Goal: Find contact information: Find contact information

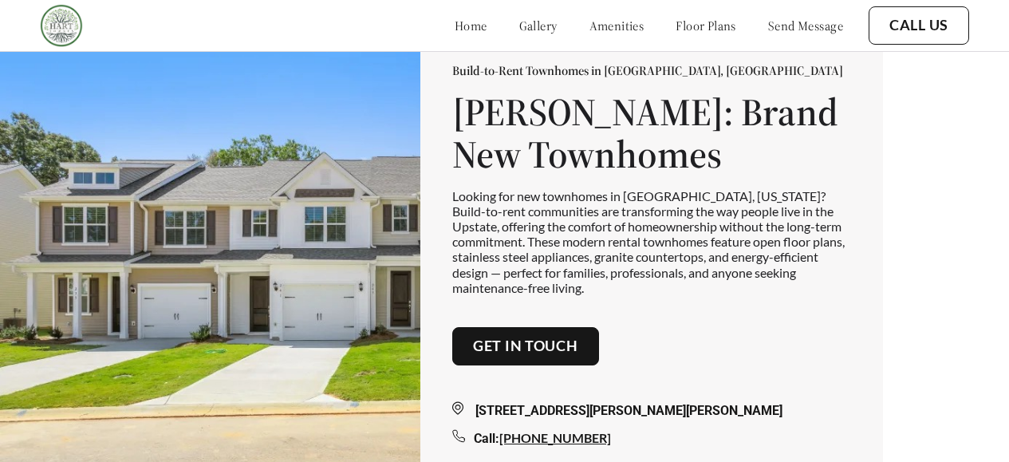
drag, startPoint x: 555, startPoint y: 77, endPoint x: 526, endPoint y: 77, distance: 29.5
click at [555, 77] on p "Build-to-Rent Townhomes in [GEOGRAPHIC_DATA], [GEOGRAPHIC_DATA]" at bounding box center [651, 70] width 399 height 16
drag, startPoint x: 466, startPoint y: 78, endPoint x: 556, endPoint y: 77, distance: 90.1
click at [556, 77] on p "Build-to-Rent Townhomes in [GEOGRAPHIC_DATA], [GEOGRAPHIC_DATA]" at bounding box center [651, 70] width 399 height 16
click at [724, 77] on p "Build-to-Rent Townhomes in [GEOGRAPHIC_DATA], [GEOGRAPHIC_DATA]" at bounding box center [651, 70] width 399 height 16
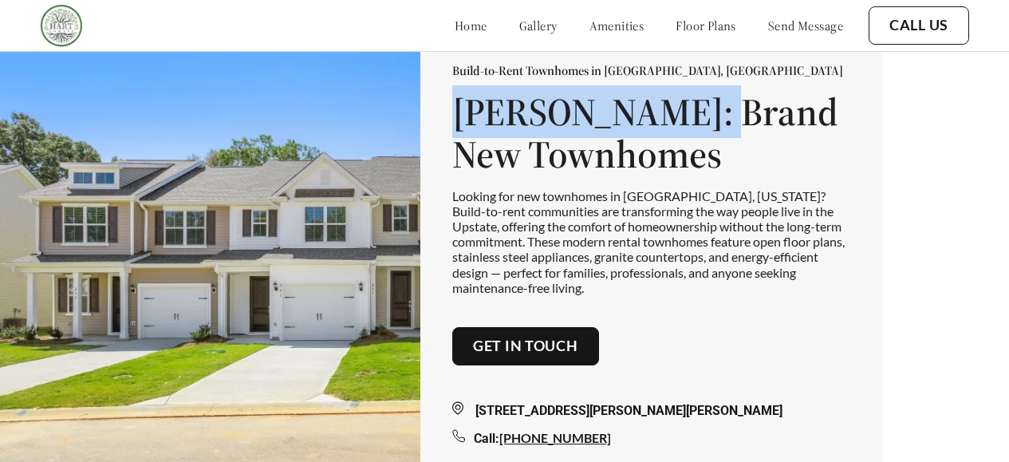
drag, startPoint x: 479, startPoint y: 126, endPoint x: 721, endPoint y: 135, distance: 241.9
click at [721, 135] on h1 "[PERSON_NAME]: Brand New Townhomes" at bounding box center [651, 133] width 399 height 85
click at [717, 136] on h1 "[PERSON_NAME]: Brand New Townhomes" at bounding box center [651, 133] width 399 height 85
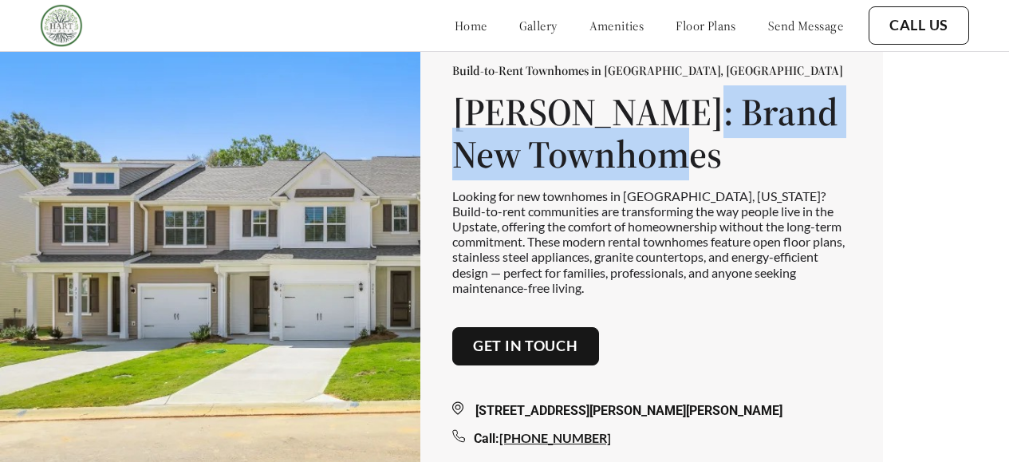
drag, startPoint x: 699, startPoint y: 139, endPoint x: 747, endPoint y: 177, distance: 61.3
click at [747, 176] on h1 "[PERSON_NAME]: Brand New Townhomes" at bounding box center [651, 133] width 399 height 85
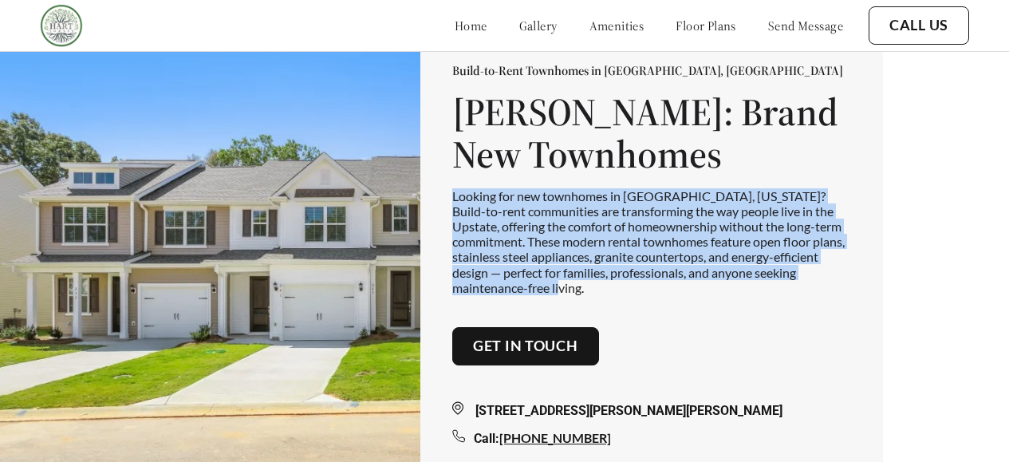
drag, startPoint x: 454, startPoint y: 201, endPoint x: 618, endPoint y: 298, distance: 190.6
click at [618, 298] on div "Build-to-Rent Townhomes in [GEOGRAPHIC_DATA], [GEOGRAPHIC_DATA] [PERSON_NAME]: …" at bounding box center [651, 255] width 463 height 514
click at [619, 251] on p "Looking for new townhomes in [GEOGRAPHIC_DATA], [US_STATE]? Build-to-rent commu…" at bounding box center [651, 241] width 399 height 107
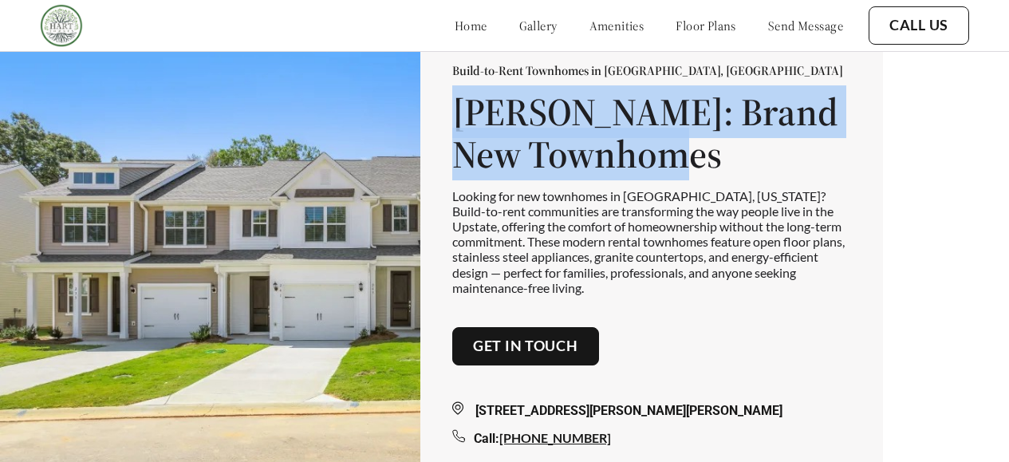
drag, startPoint x: 466, startPoint y: 112, endPoint x: 753, endPoint y: 159, distance: 291.0
click at [753, 159] on h1 "[PERSON_NAME]: Brand New Townhomes" at bounding box center [651, 133] width 399 height 85
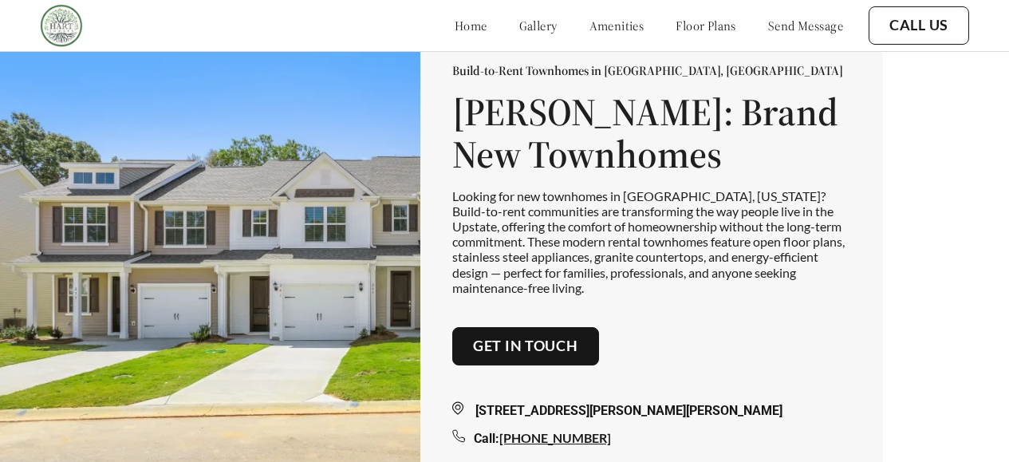
click at [463, 207] on p "Looking for new townhomes in [GEOGRAPHIC_DATA], [US_STATE]? Build-to-rent commu…" at bounding box center [651, 241] width 399 height 107
click at [465, 115] on h1 "[PERSON_NAME]: Brand New Townhomes" at bounding box center [651, 133] width 399 height 85
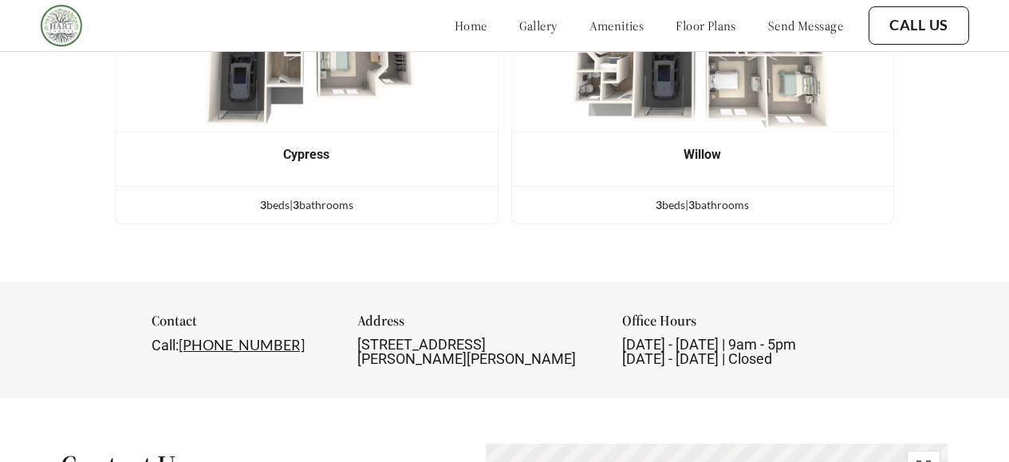
scroll to position [1402, 0]
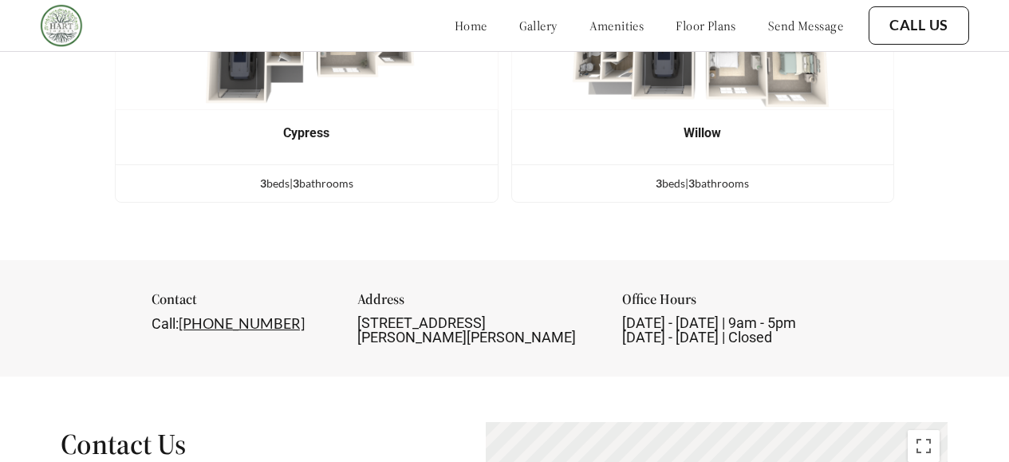
drag, startPoint x: 616, startPoint y: 299, endPoint x: 725, endPoint y: 357, distance: 123.5
click at [725, 357] on div "Contact Call: [PHONE_NUMBER] Address [STREET_ADDRESS][PERSON_NAME][PERSON_NAME]…" at bounding box center [504, 318] width 1009 height 116
click at [729, 346] on div "Contact Call: [PHONE_NUMBER] Address [STREET_ADDRESS][PERSON_NAME][PERSON_NAME]…" at bounding box center [504, 318] width 1009 height 116
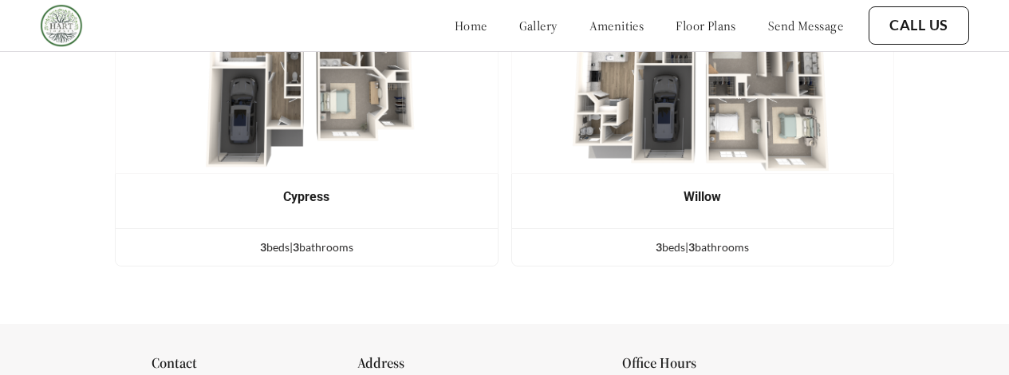
scroll to position [769, 0]
